Goal: Information Seeking & Learning: Learn about a topic

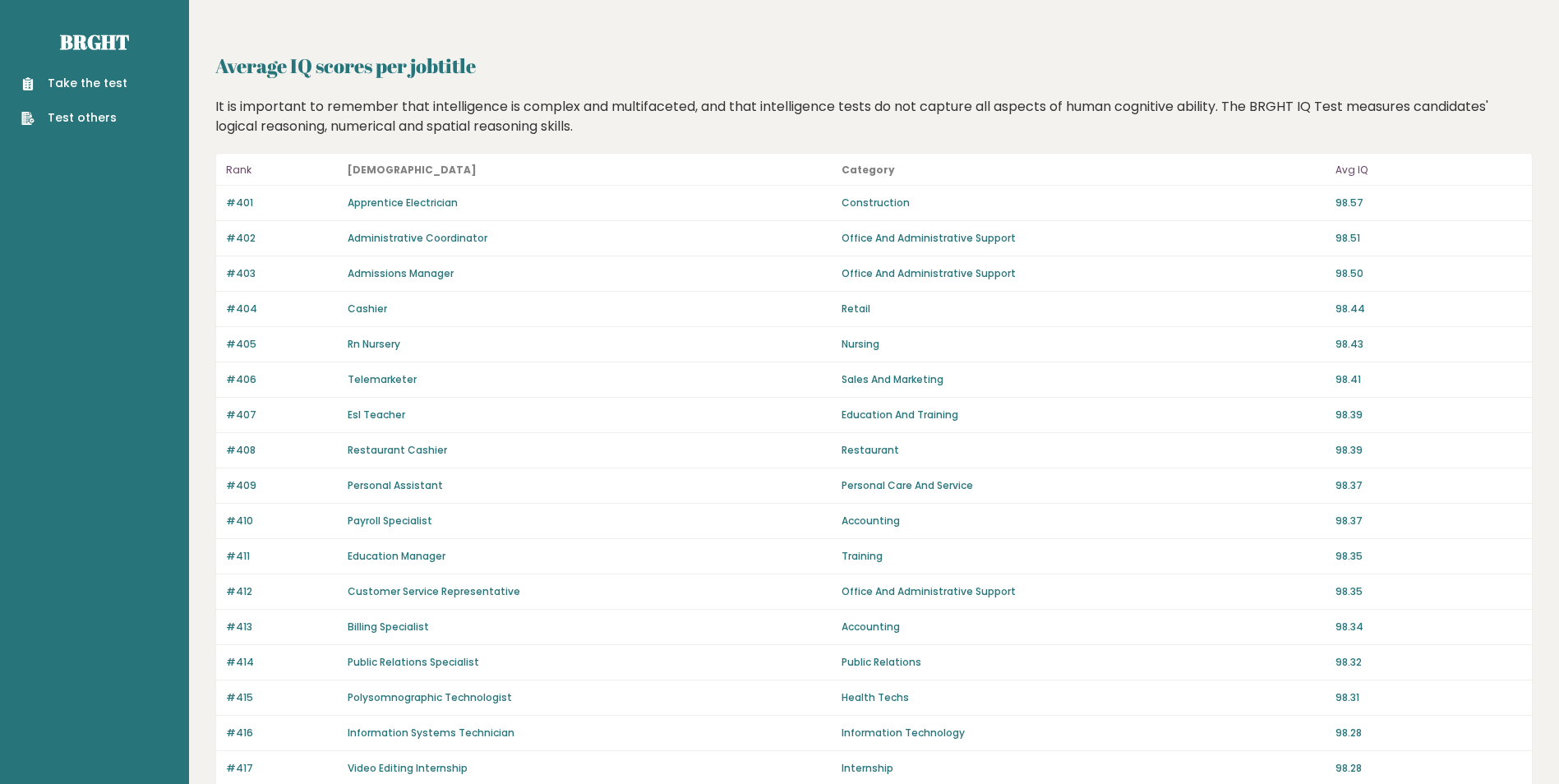
click at [1349, 168] on p "Avg IQ" at bounding box center [1429, 170] width 186 height 20
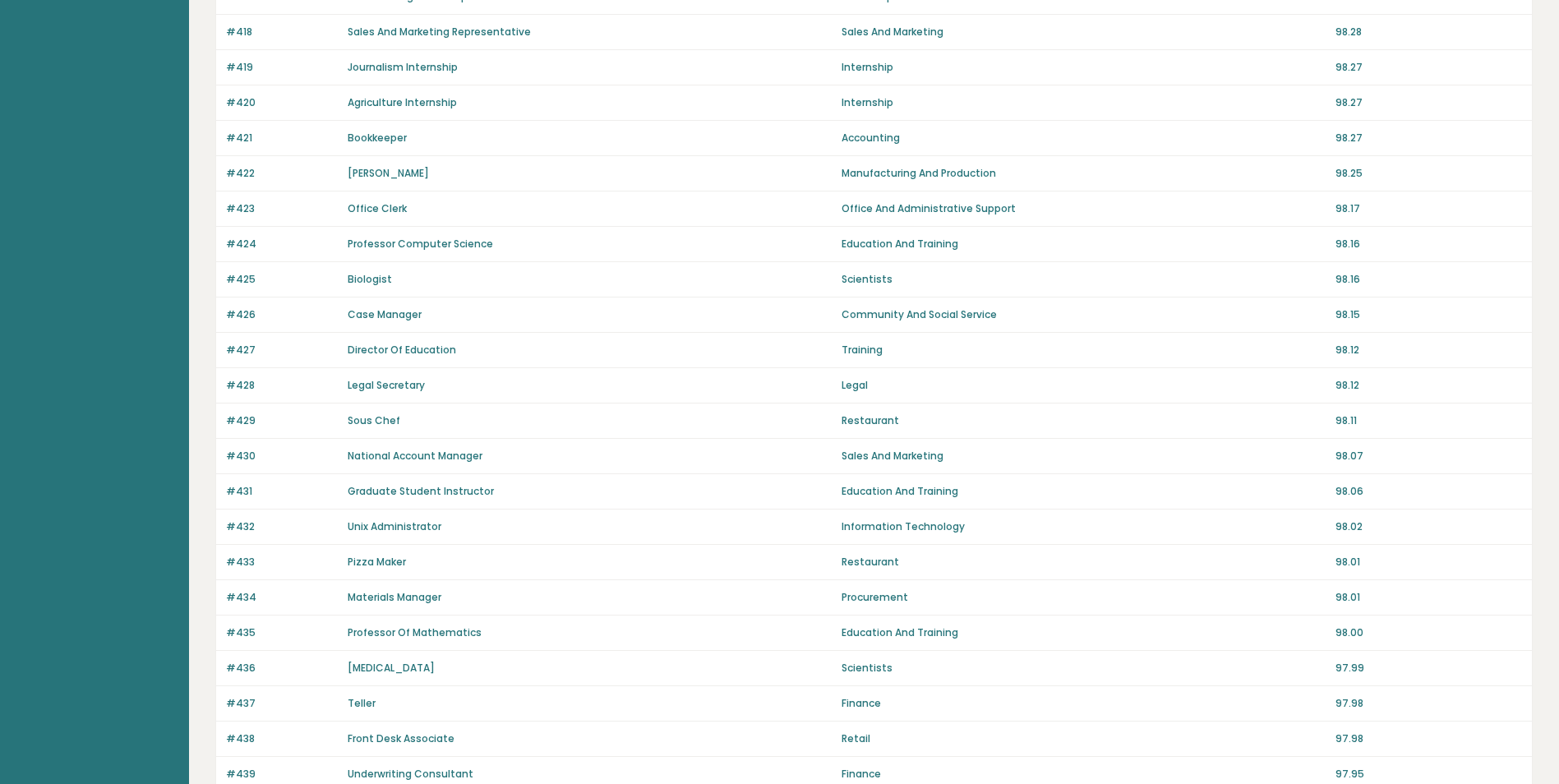
scroll to position [956, 0]
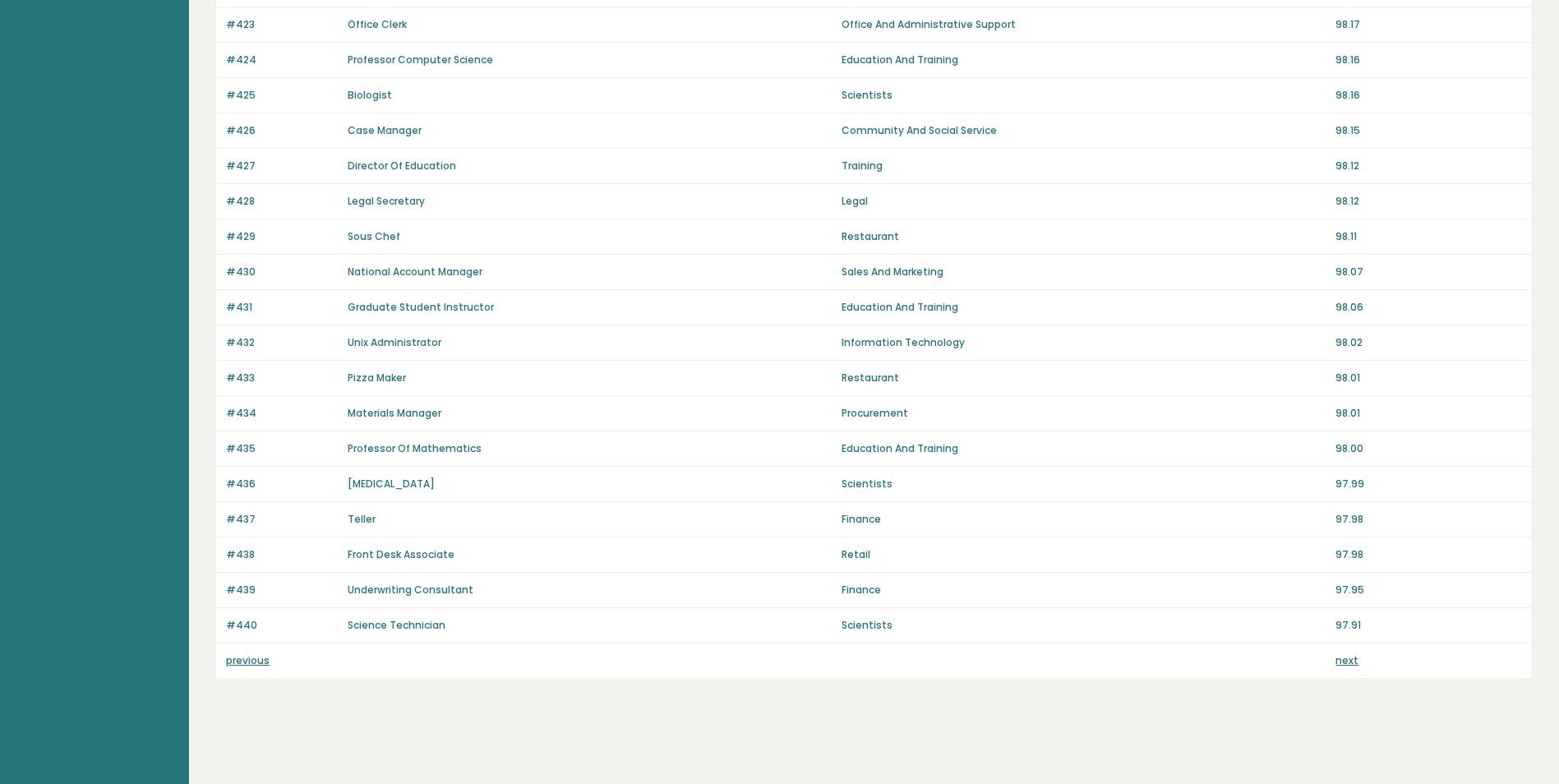
click at [1339, 662] on link "next" at bounding box center [1347, 660] width 23 height 14
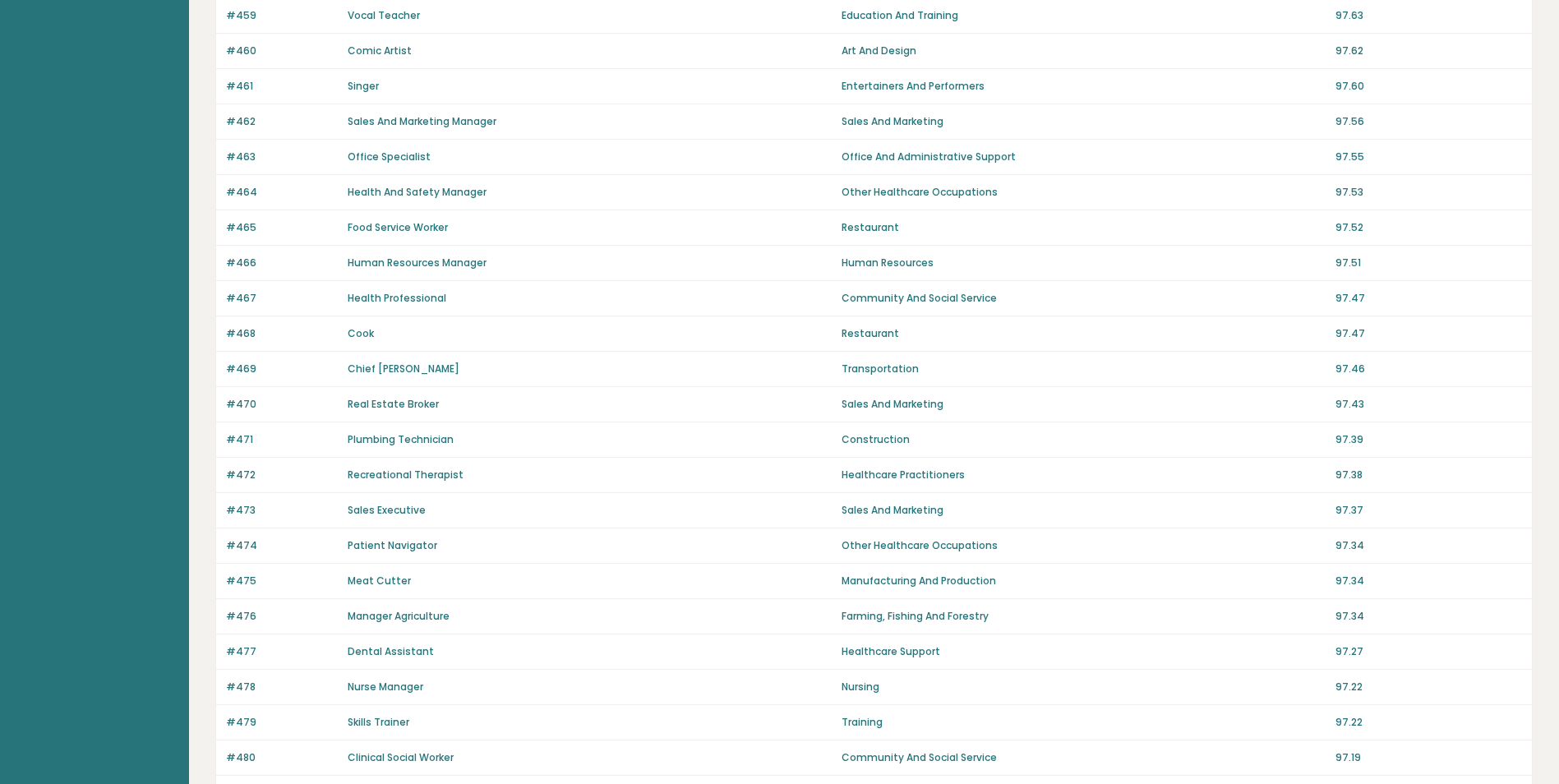
scroll to position [956, 0]
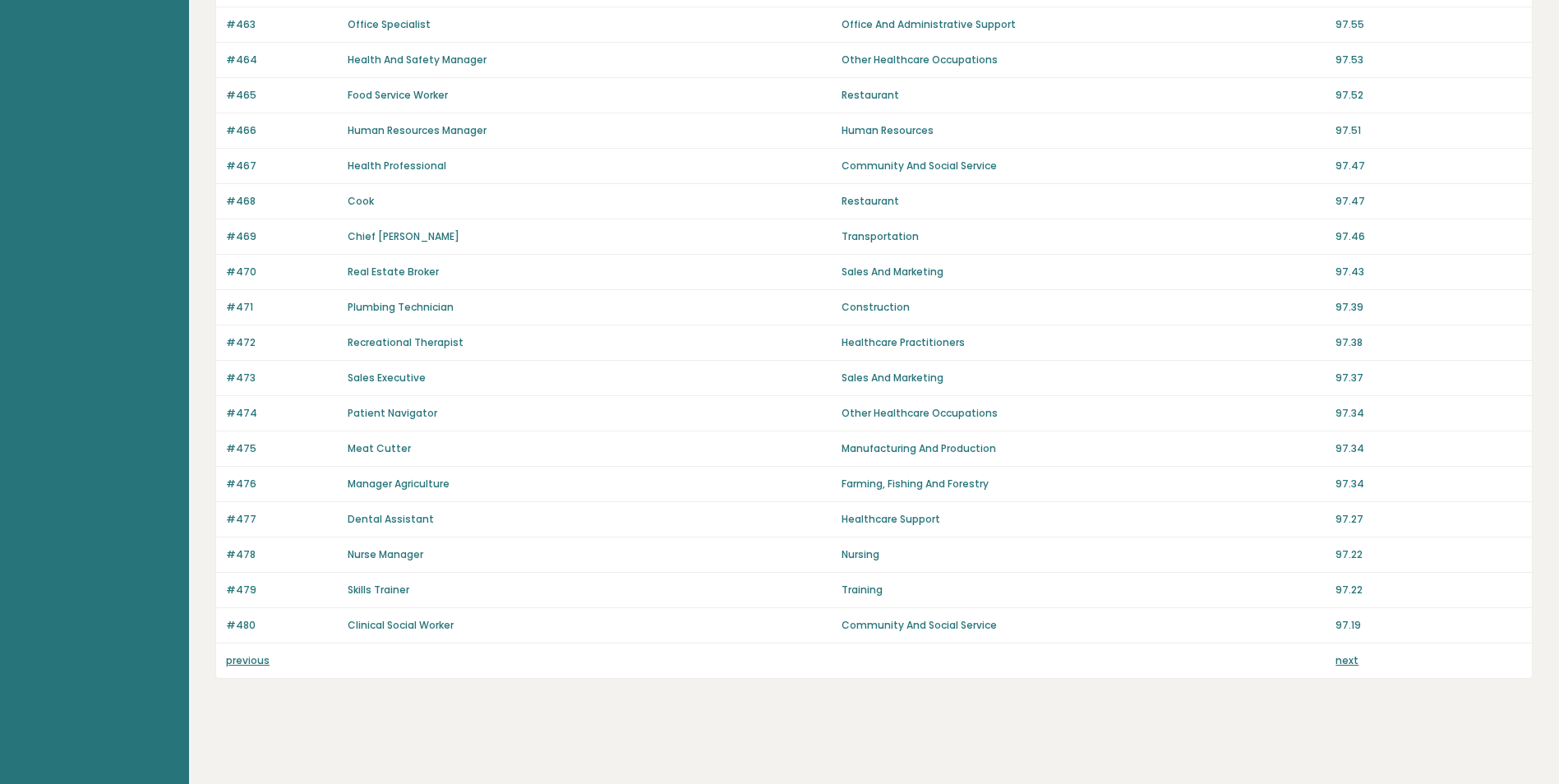
click at [1347, 658] on link "next" at bounding box center [1347, 660] width 23 height 14
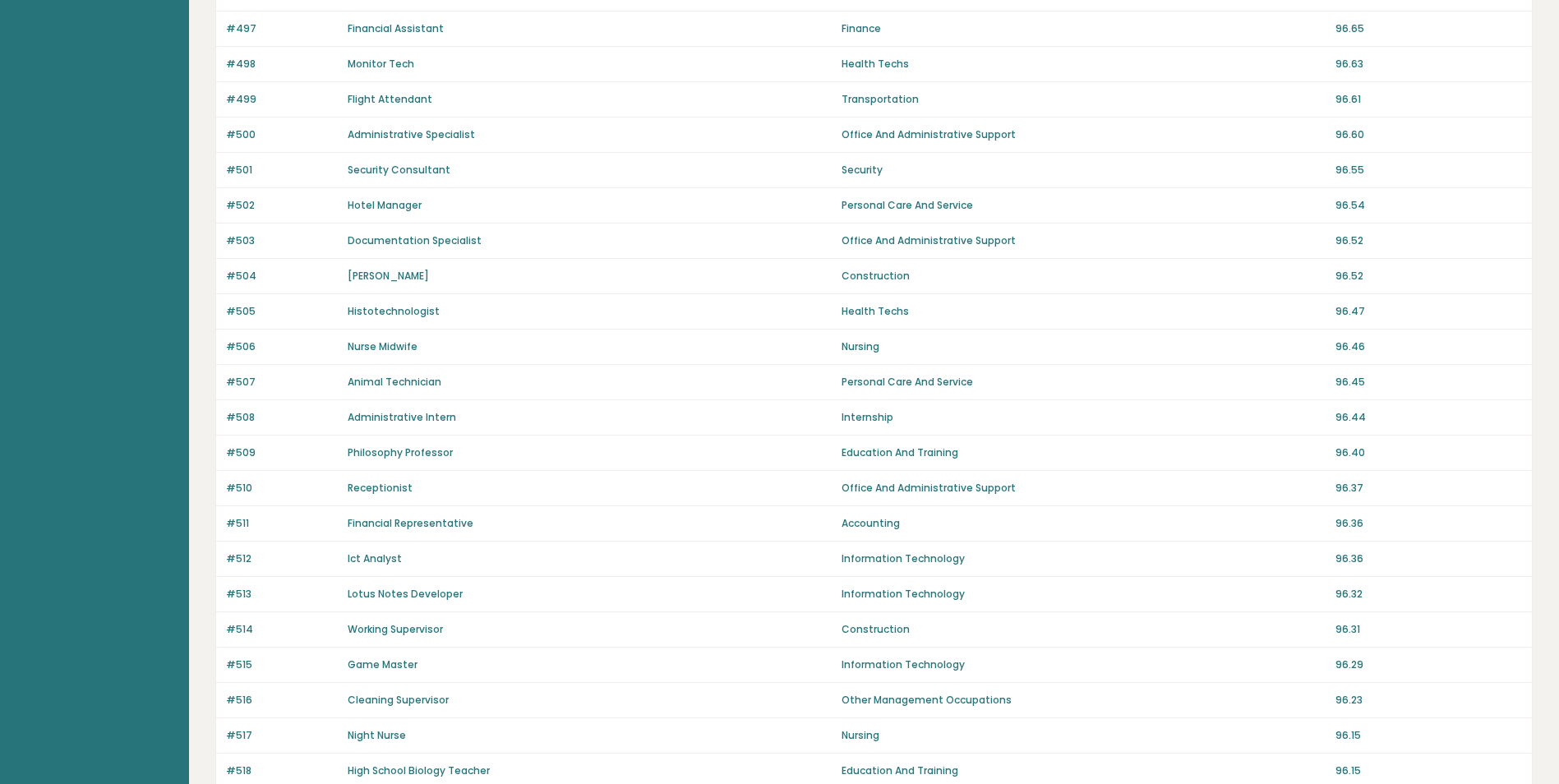
scroll to position [956, 0]
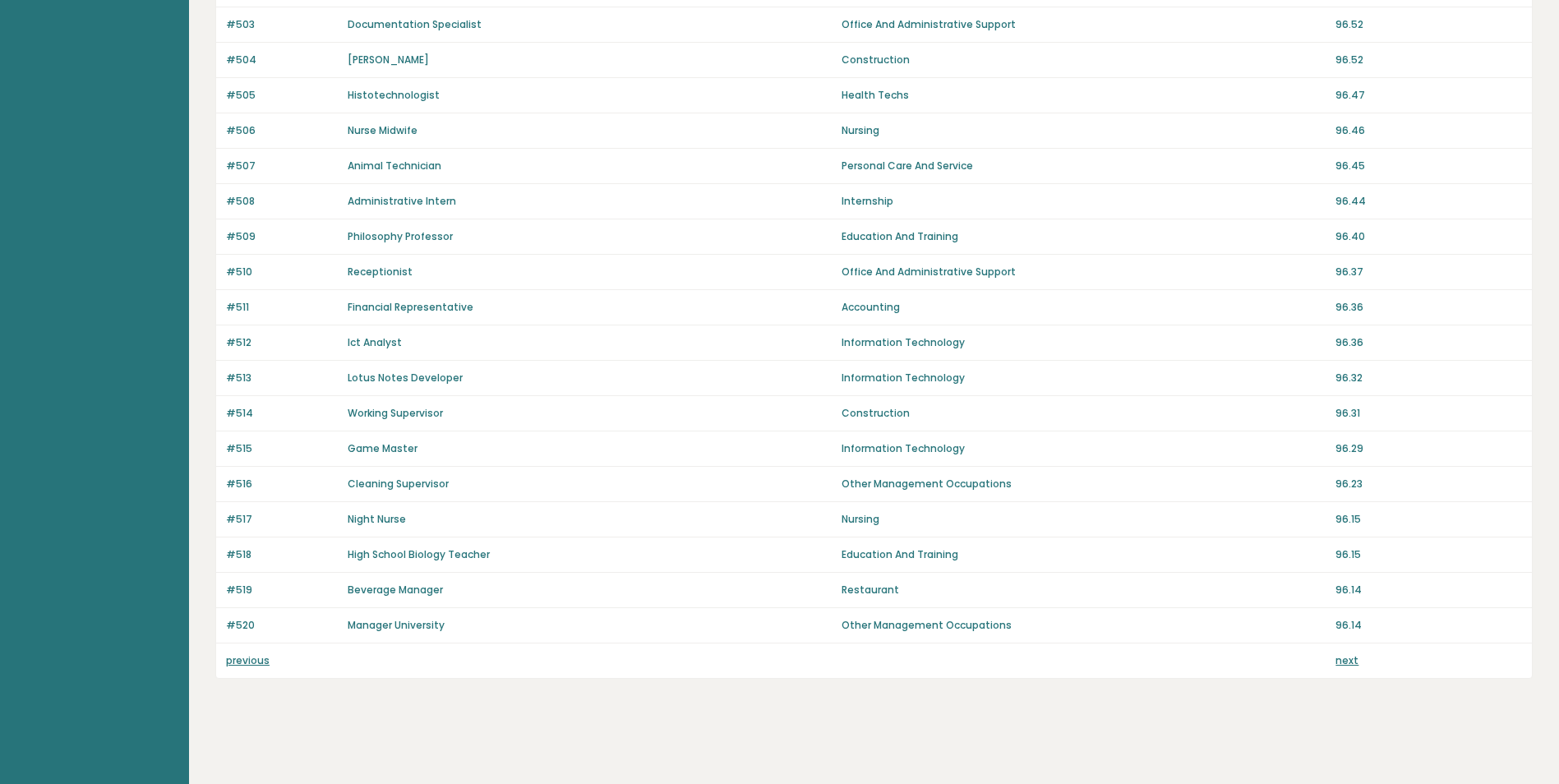
click at [1350, 659] on link "next" at bounding box center [1347, 660] width 23 height 14
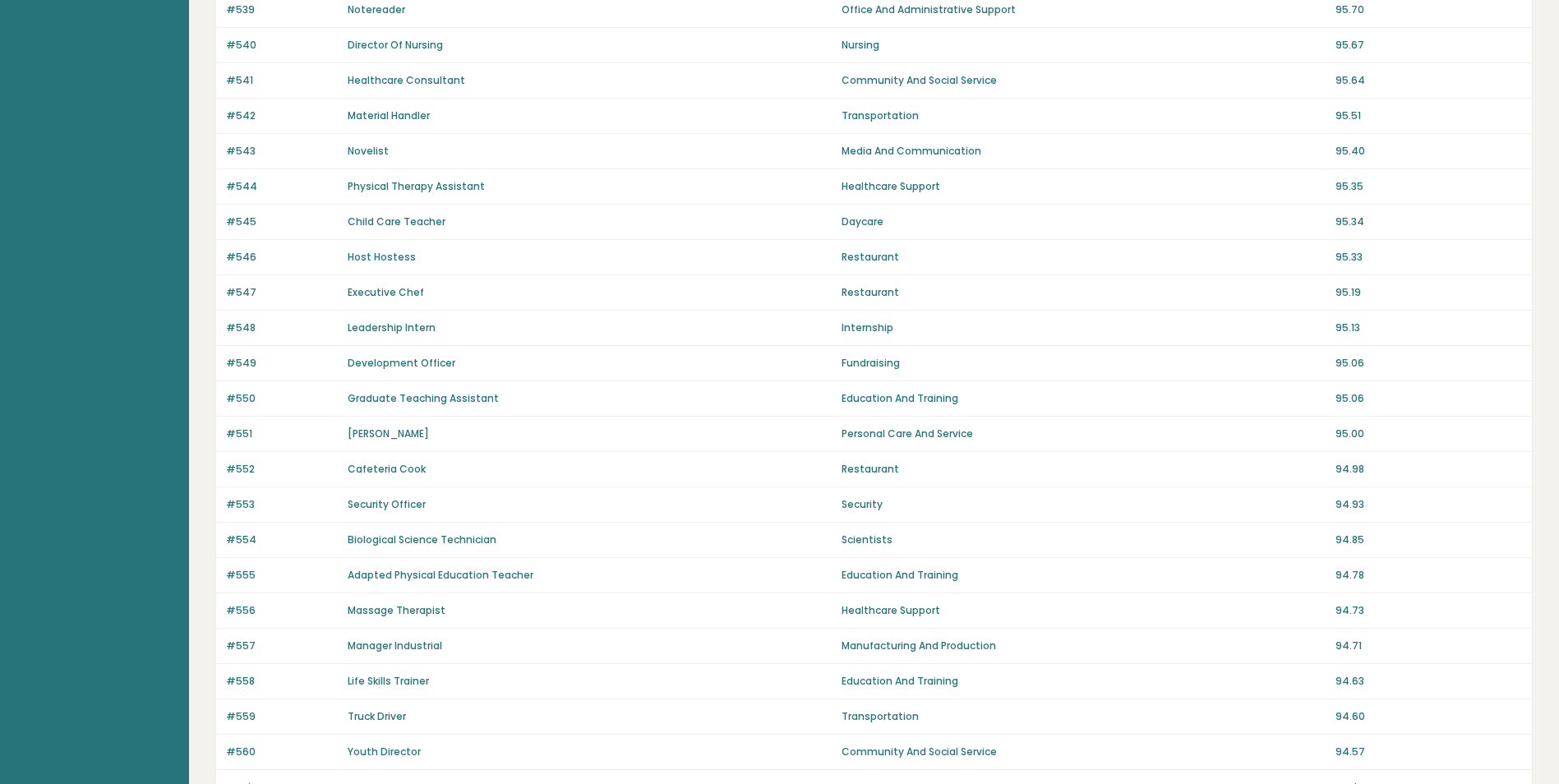
scroll to position [956, 0]
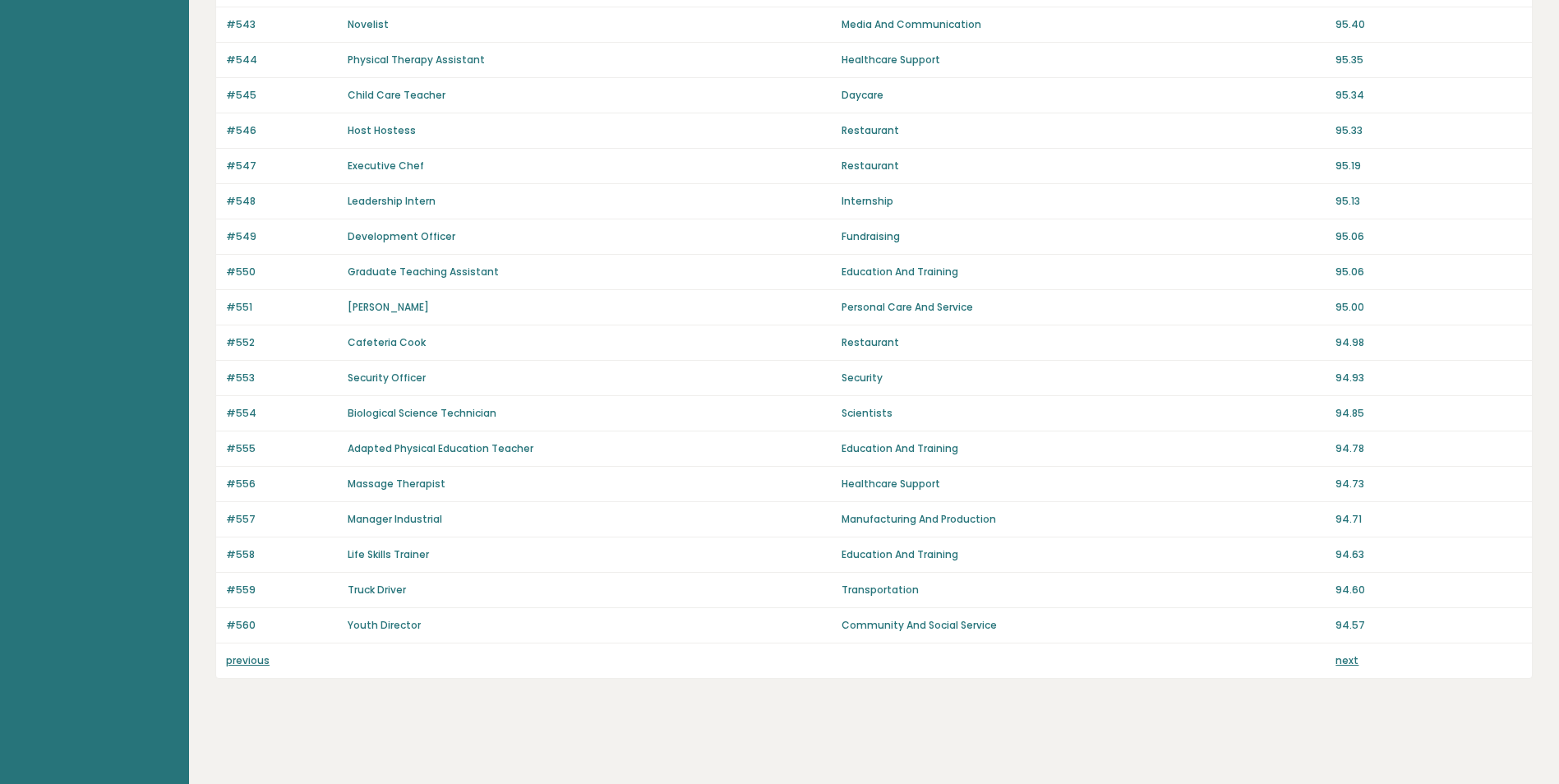
click at [1353, 660] on link "next" at bounding box center [1347, 660] width 23 height 14
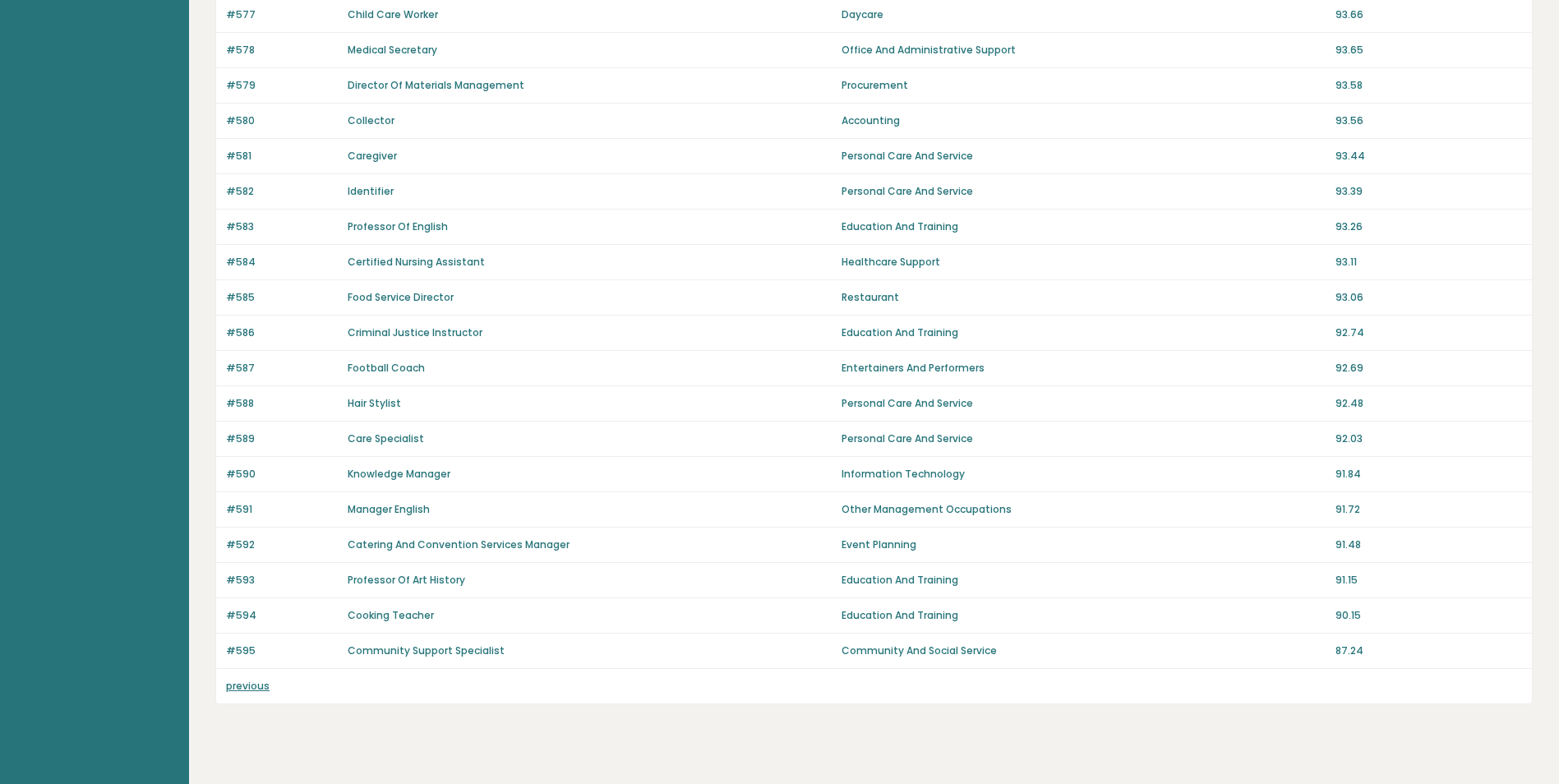
scroll to position [779, 0]
